Goal: Information Seeking & Learning: Learn about a topic

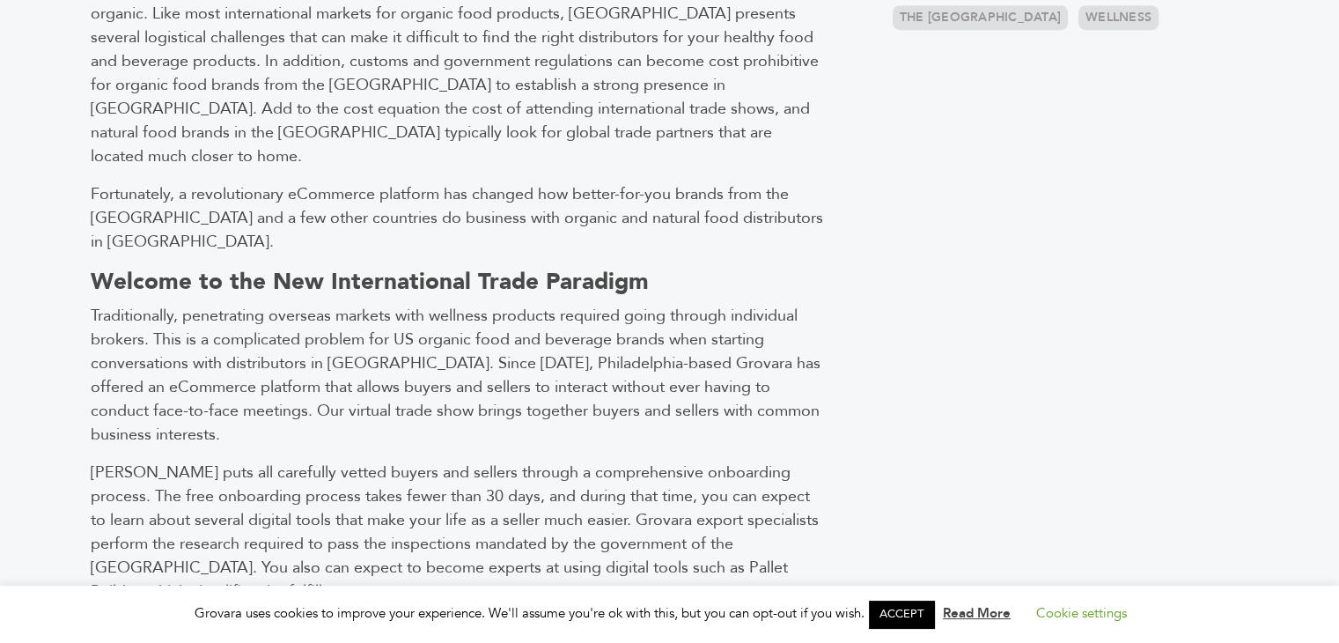
scroll to position [1000, 0]
click at [901, 615] on link "ACCEPT" at bounding box center [901, 613] width 65 height 27
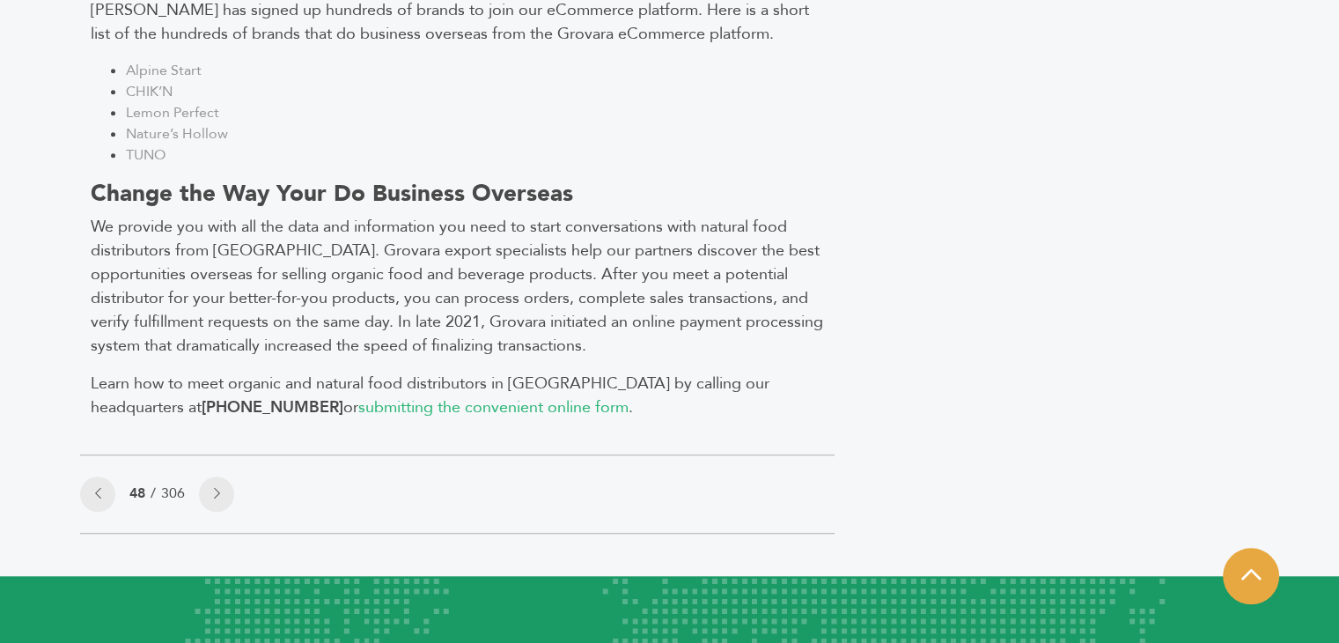
scroll to position [1669, 0]
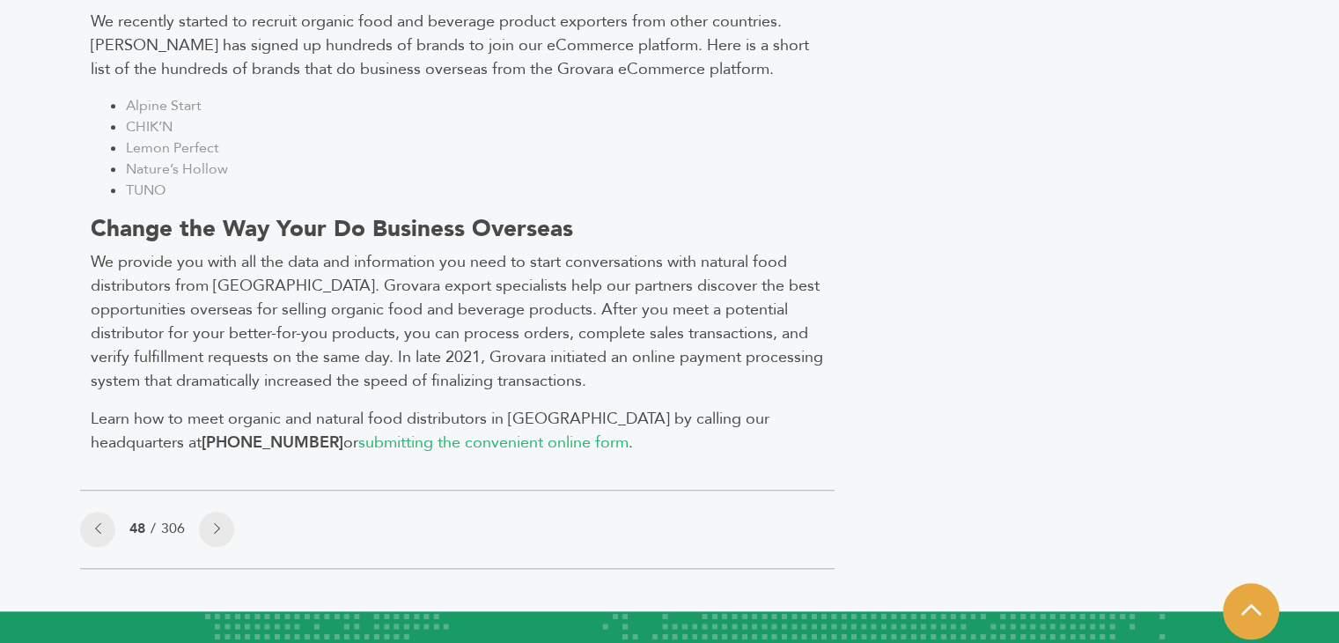
drag, startPoint x: 343, startPoint y: 341, endPoint x: 857, endPoint y: 360, distance: 514.5
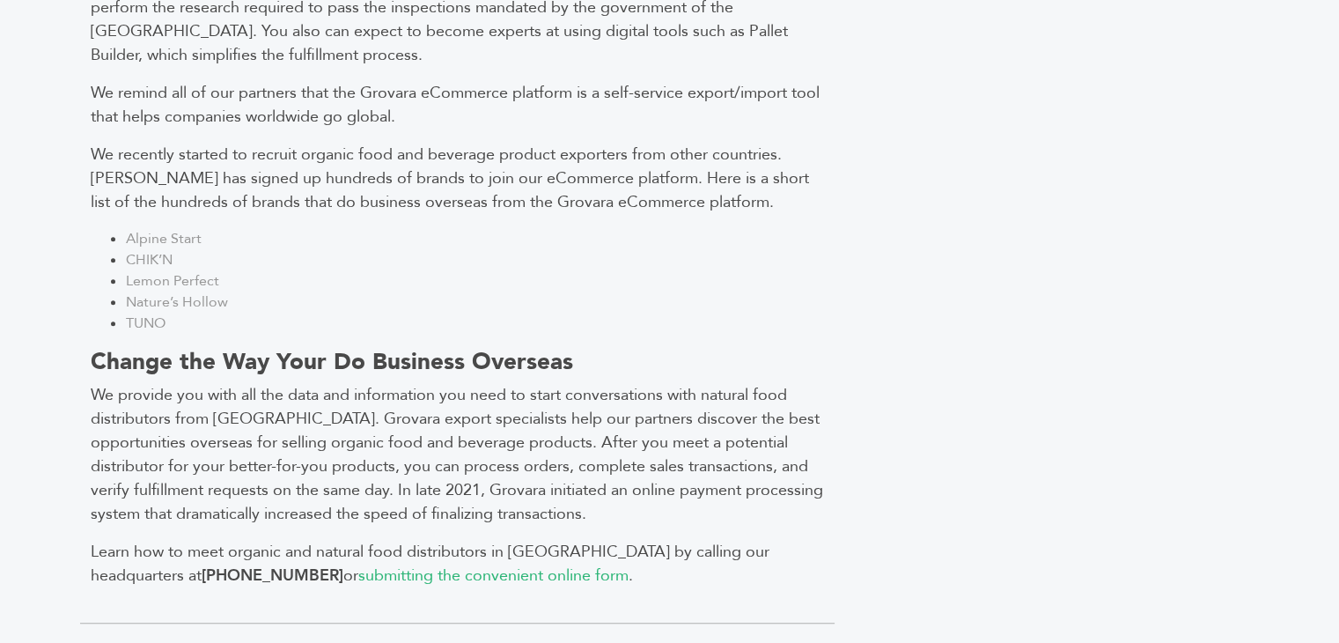
scroll to position [1525, 0]
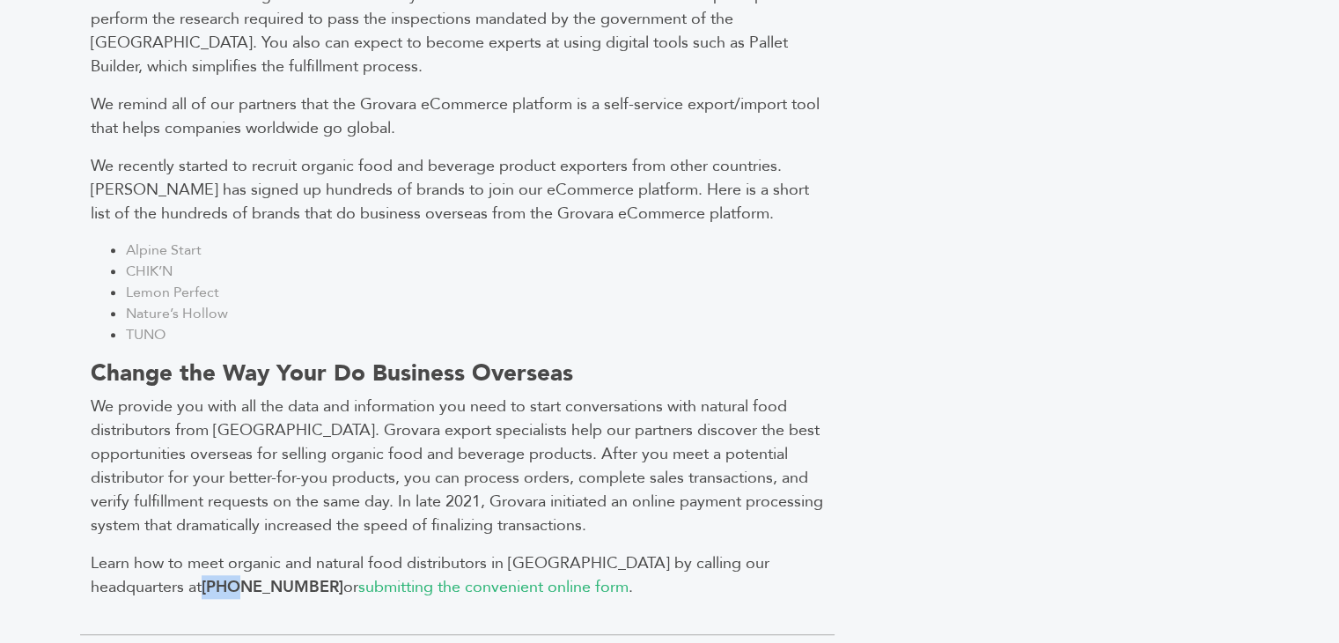
drag, startPoint x: 758, startPoint y: 453, endPoint x: 790, endPoint y: 466, distance: 34.8
click at [790, 551] on p "Learn how to meet organic and natural food distributors in [GEOGRAPHIC_DATA] by…" at bounding box center [457, 575] width 733 height 48
click at [794, 551] on p "Learn how to meet organic and natural food distributors in [GEOGRAPHIC_DATA] by…" at bounding box center [457, 575] width 733 height 48
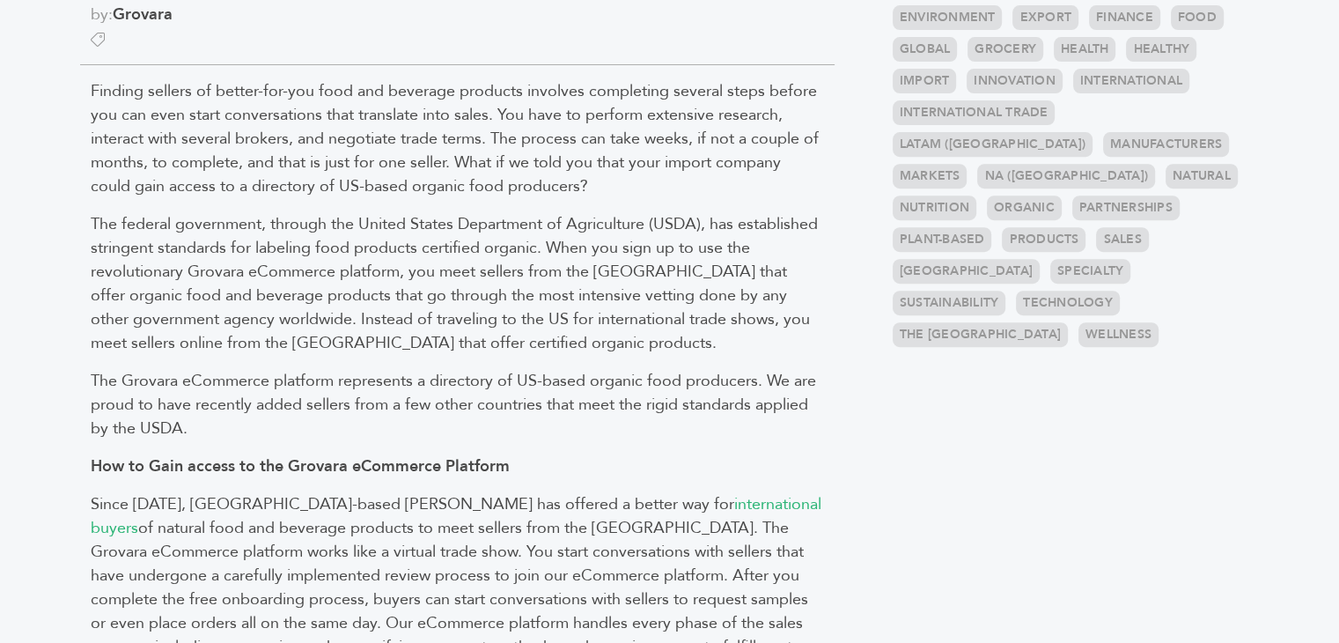
scroll to position [680, 0]
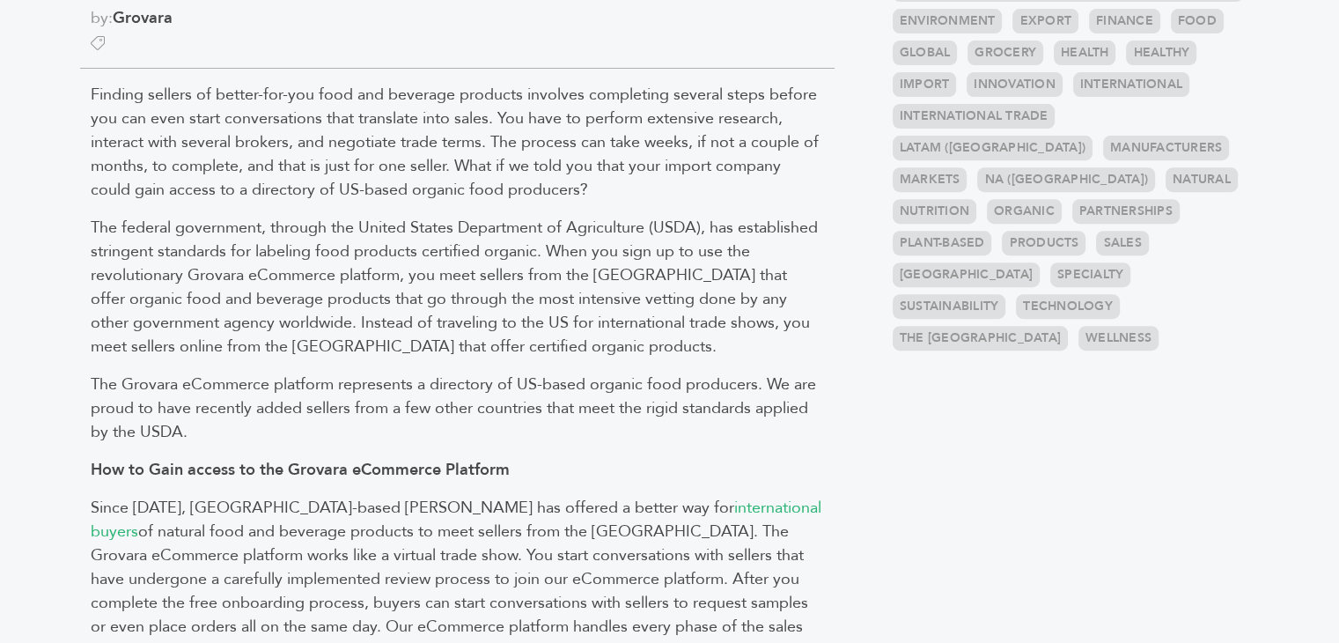
click at [859, 357] on section "Directory of US-Based Organic Food Producers by: Grovara The Grovara eCommerce …" at bounding box center [469, 551] width 804 height 2236
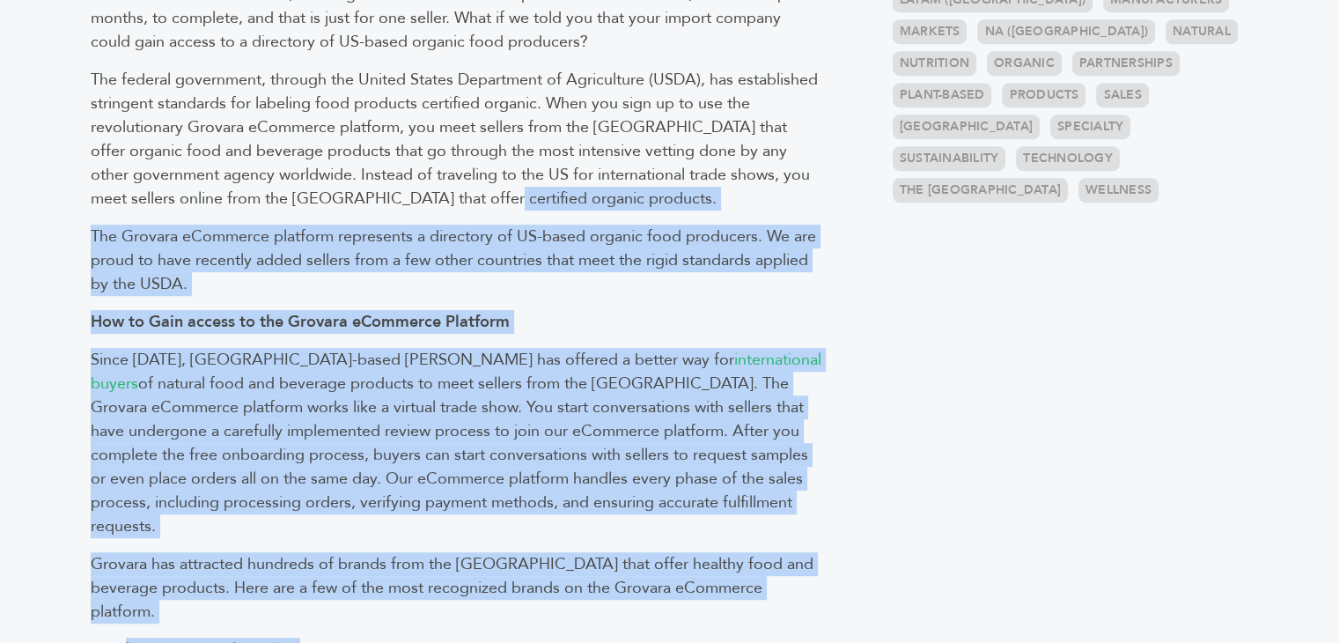
scroll to position [852, 0]
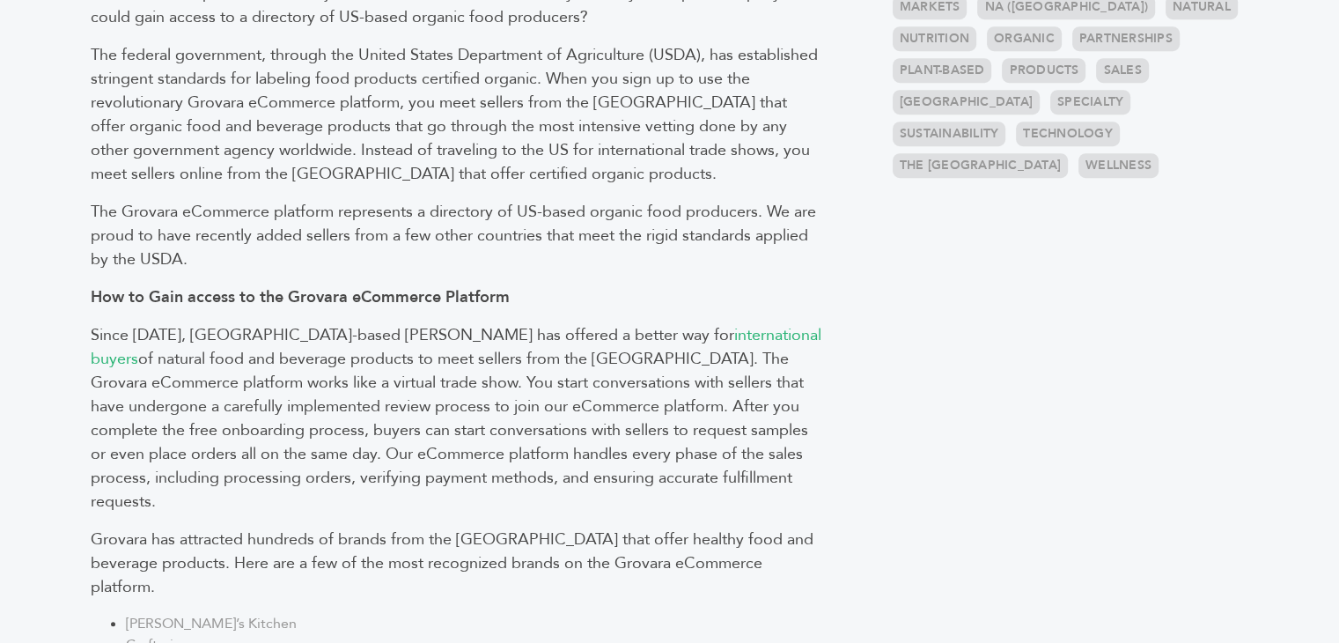
drag, startPoint x: 859, startPoint y: 357, endPoint x: 827, endPoint y: 175, distance: 184.2
click at [827, 175] on section "Directory of US-Based Organic Food Producers by: Grovara The Grovara eCommerce …" at bounding box center [469, 379] width 804 height 2236
